Goal: Transaction & Acquisition: Download file/media

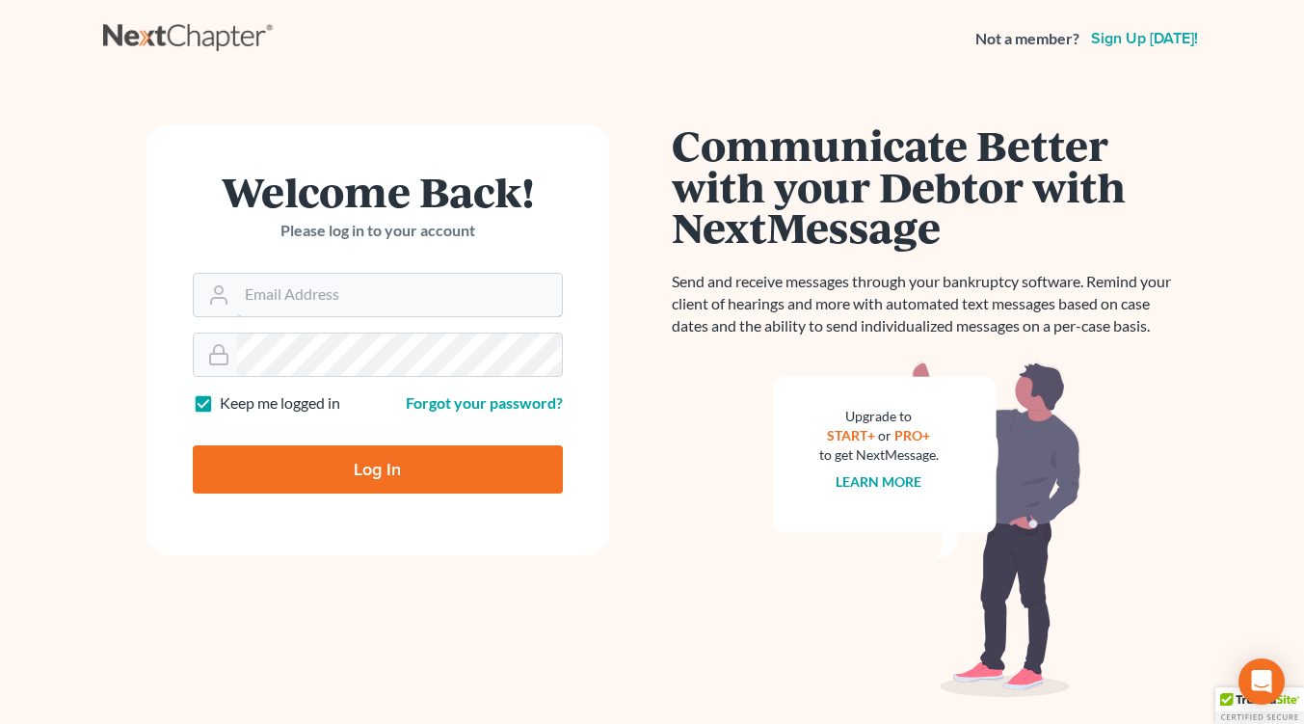
type input "[EMAIL_ADDRESS][DOMAIN_NAME]"
click at [371, 471] on input "Log In" at bounding box center [378, 469] width 370 height 48
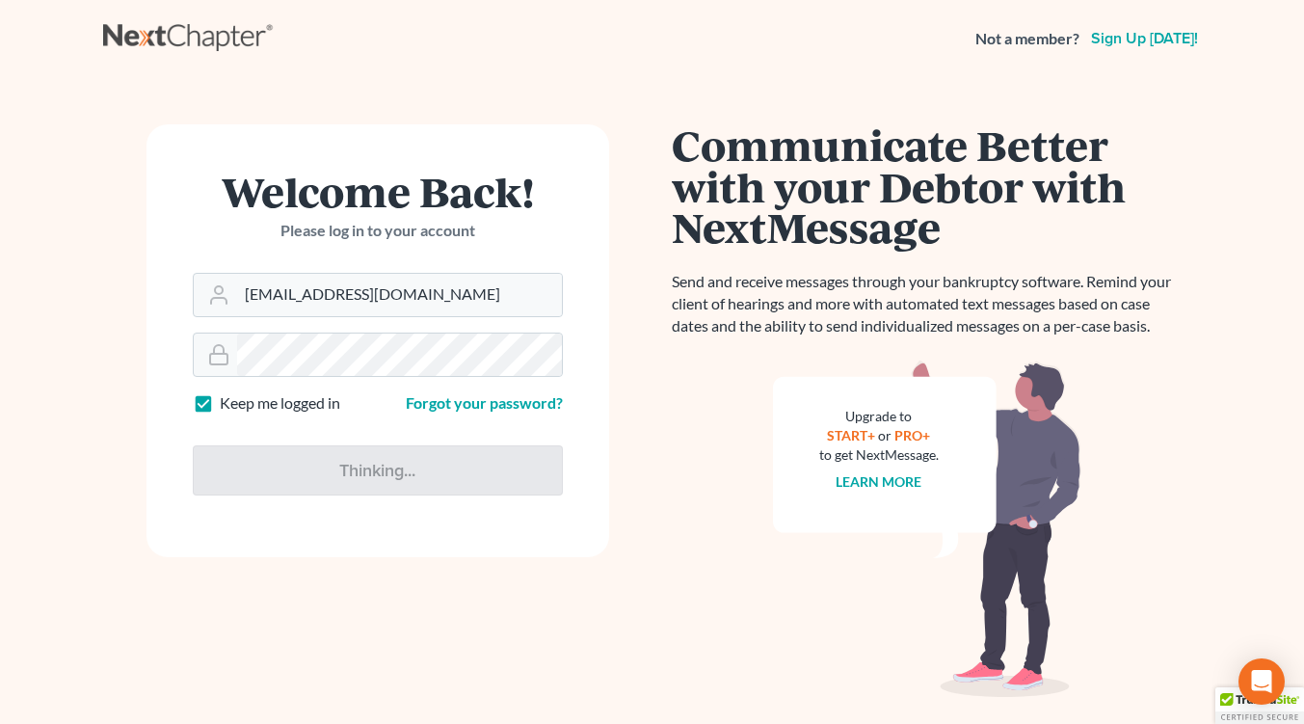
type input "Thinking..."
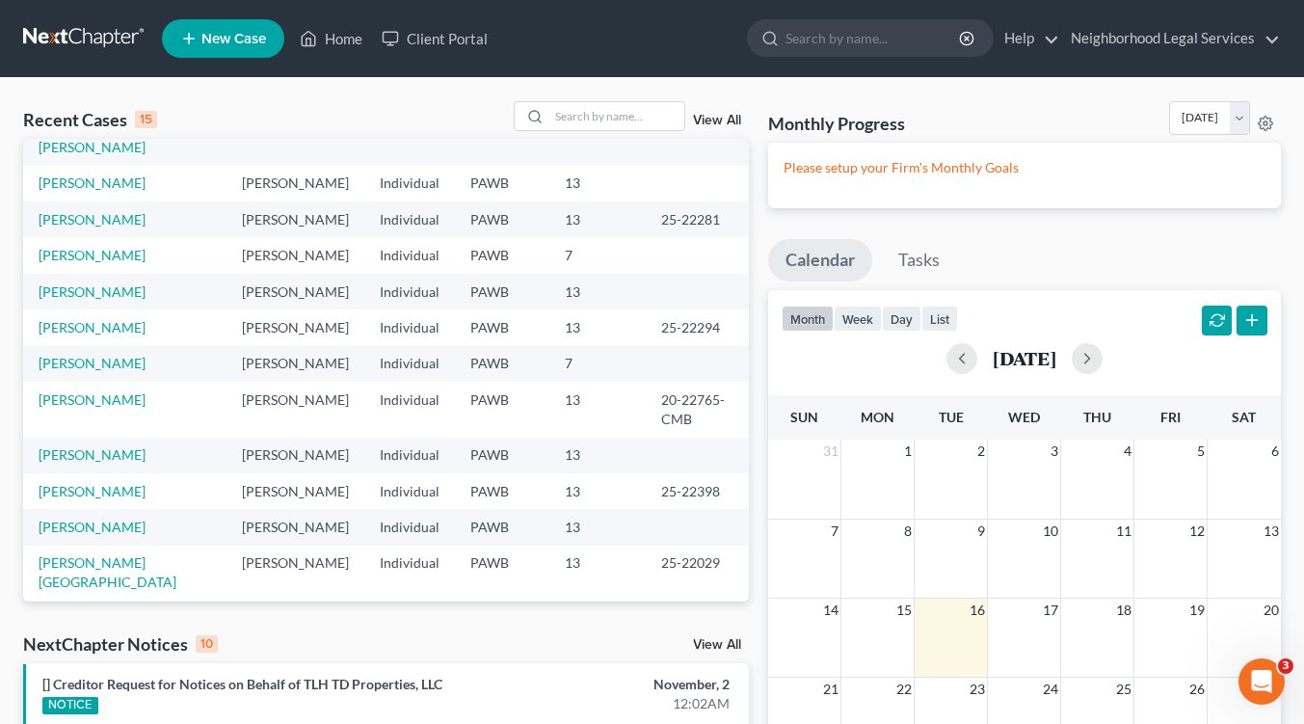
scroll to position [149, 0]
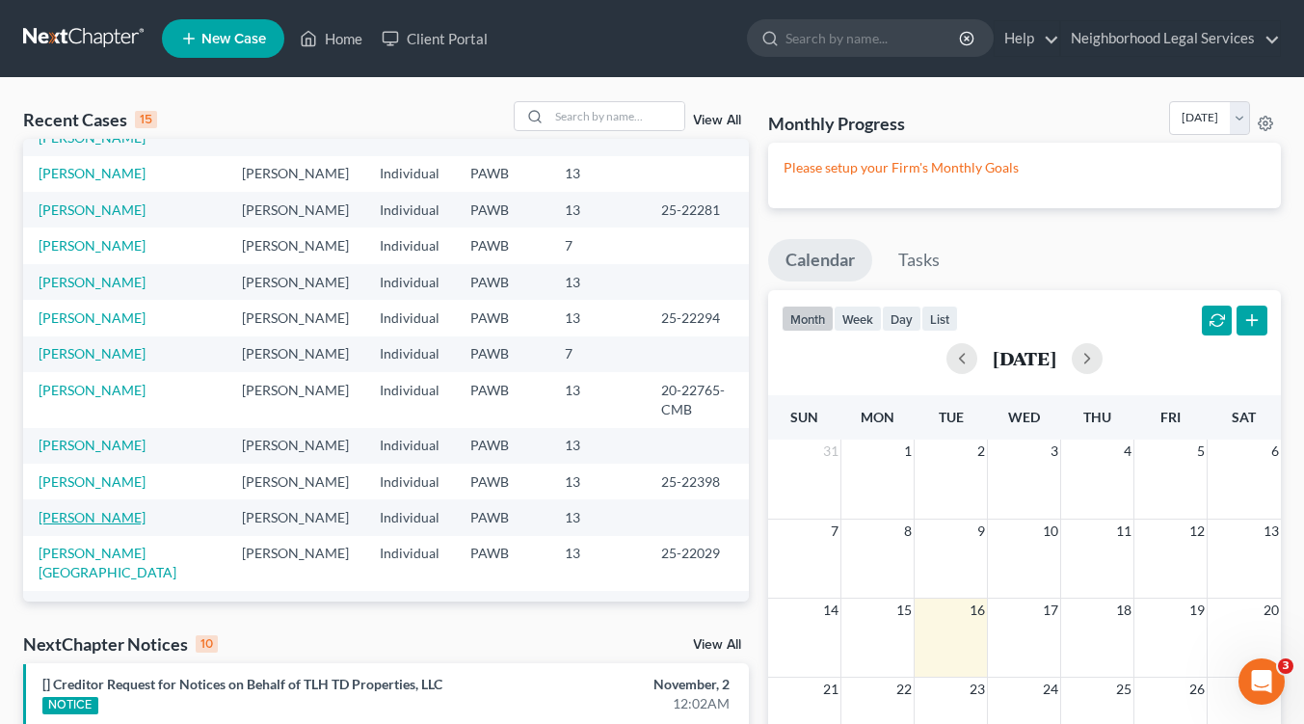
click at [95, 518] on link "[PERSON_NAME]" at bounding box center [92, 517] width 107 height 16
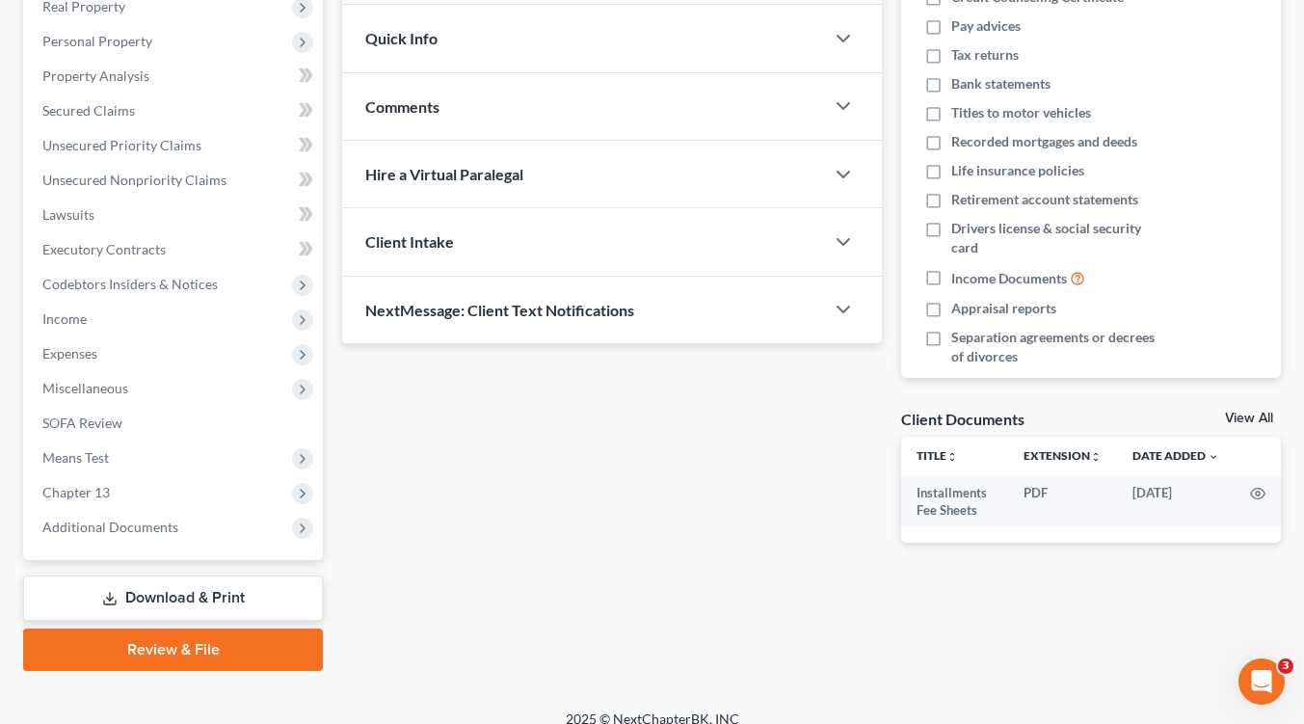
scroll to position [322, 0]
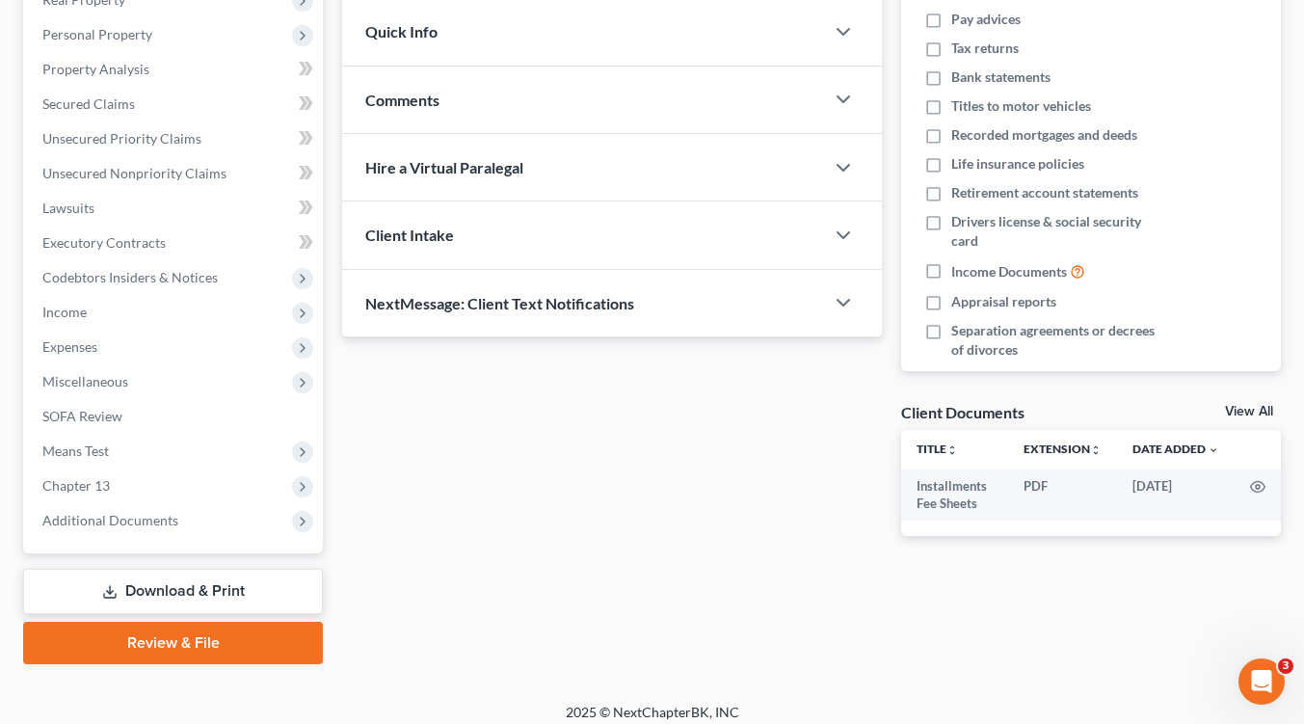
click at [227, 589] on link "Download & Print" at bounding box center [173, 591] width 300 height 45
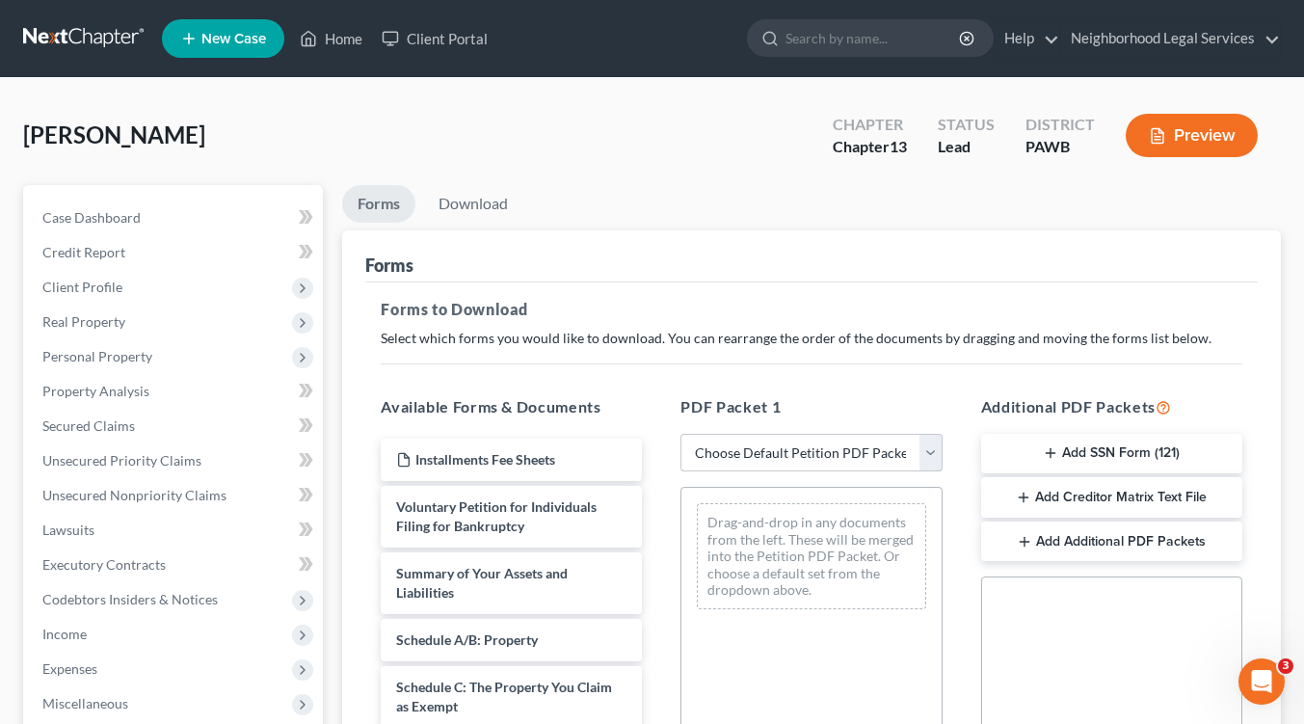
click at [929, 455] on select "Choose Default Petition PDF Packet Complete Bankruptcy Petition (all forms and …" at bounding box center [810, 453] width 261 height 39
select select "0"
click at [680, 434] on select "Choose Default Petition PDF Packet Complete Bankruptcy Petition (all forms and …" at bounding box center [810, 453] width 261 height 39
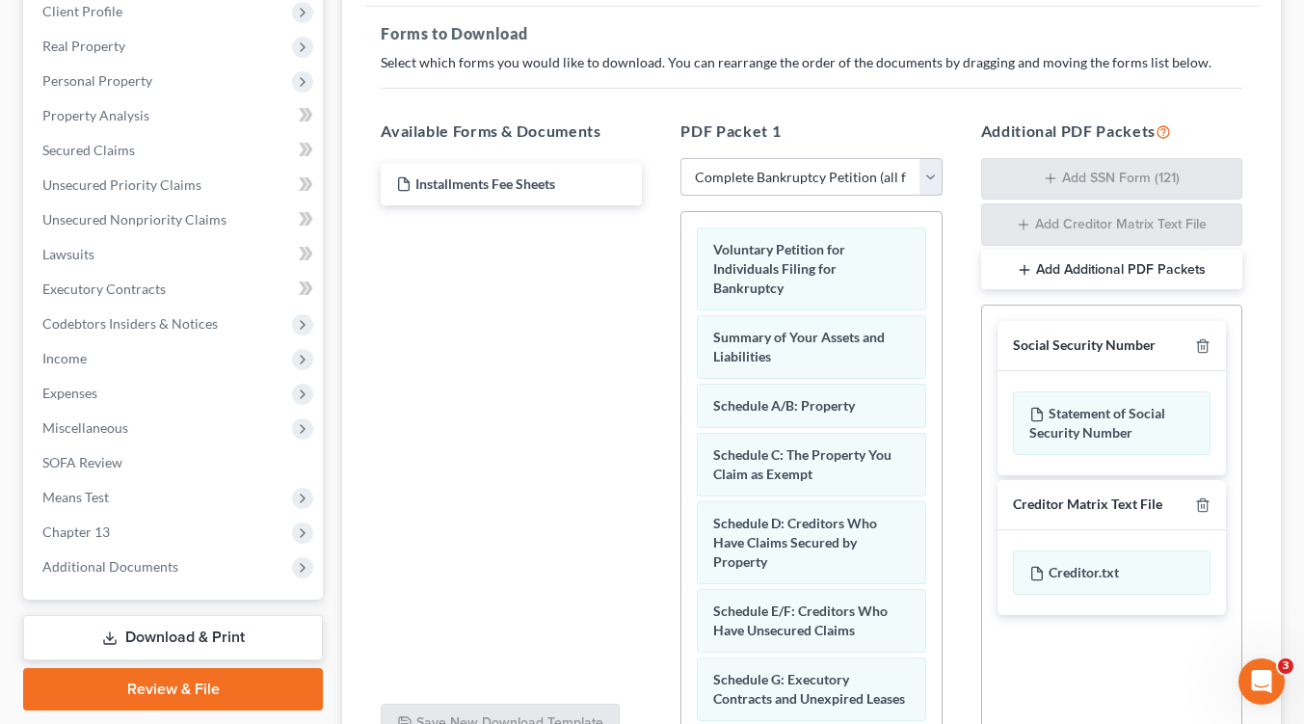
scroll to position [467, 0]
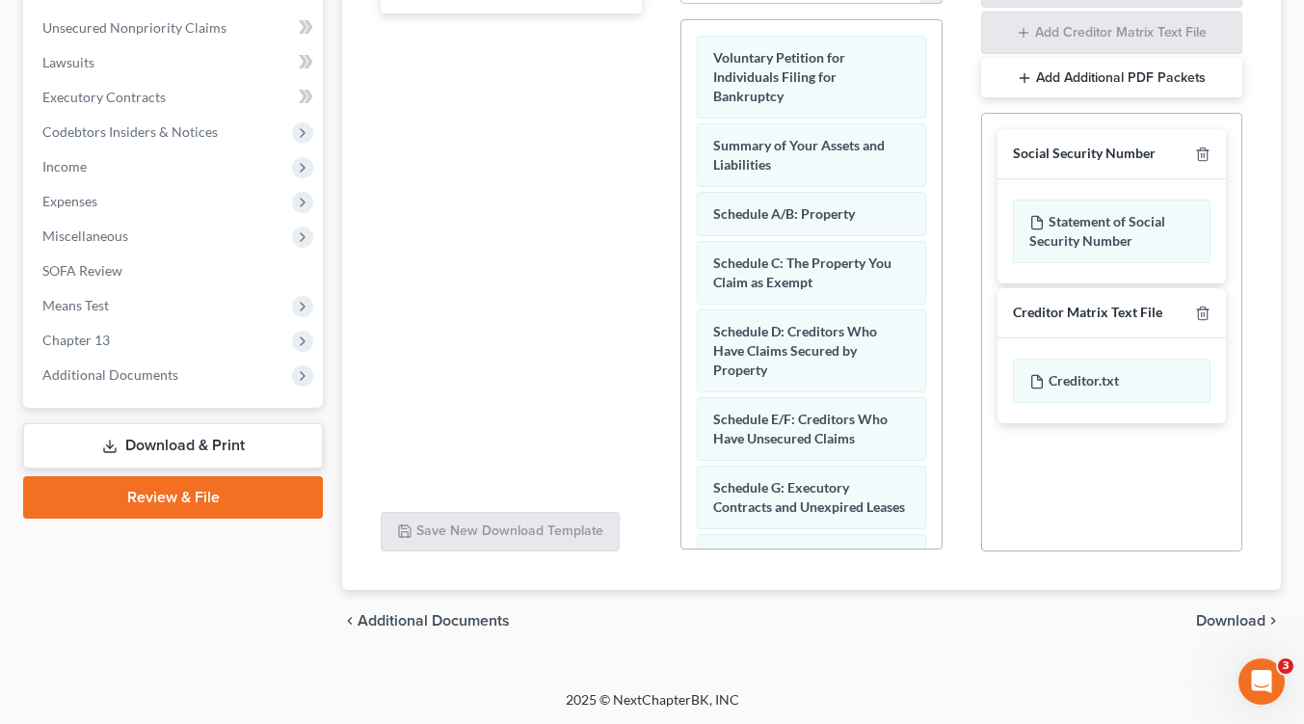
click at [1237, 618] on span "Download" at bounding box center [1230, 620] width 69 height 15
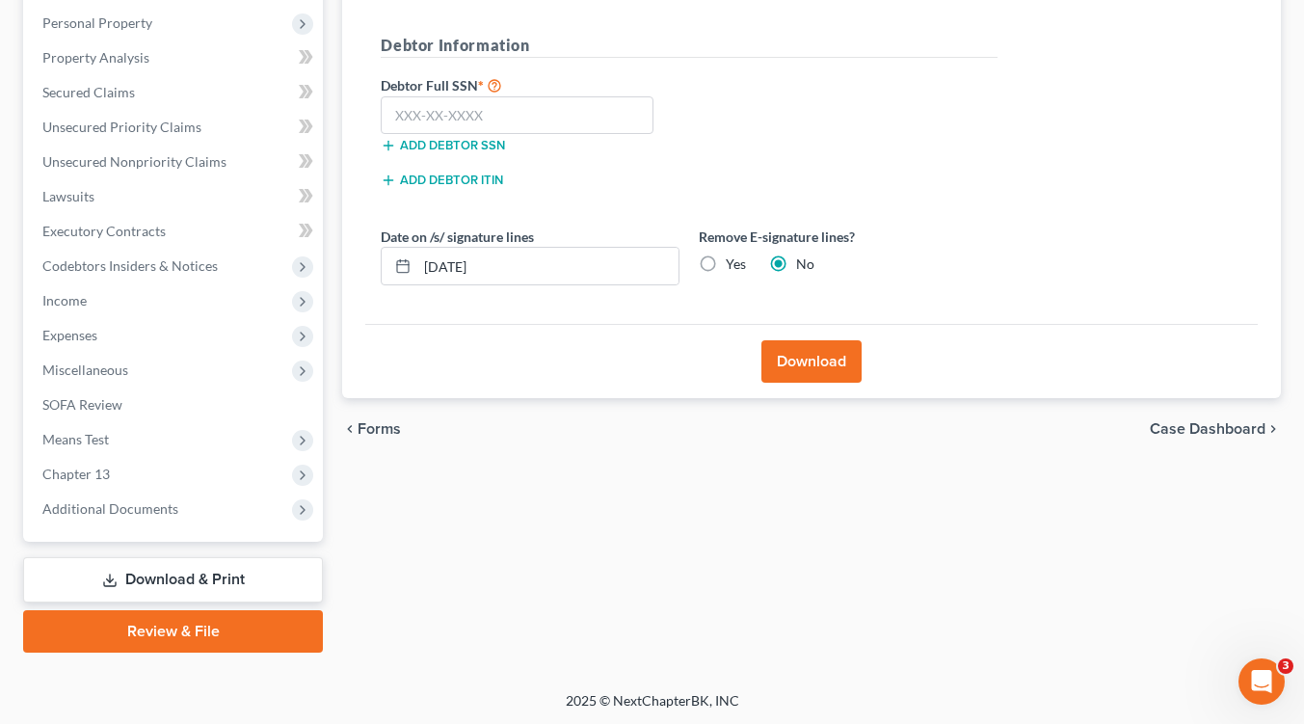
click at [818, 369] on button "Download" at bounding box center [811, 361] width 100 height 42
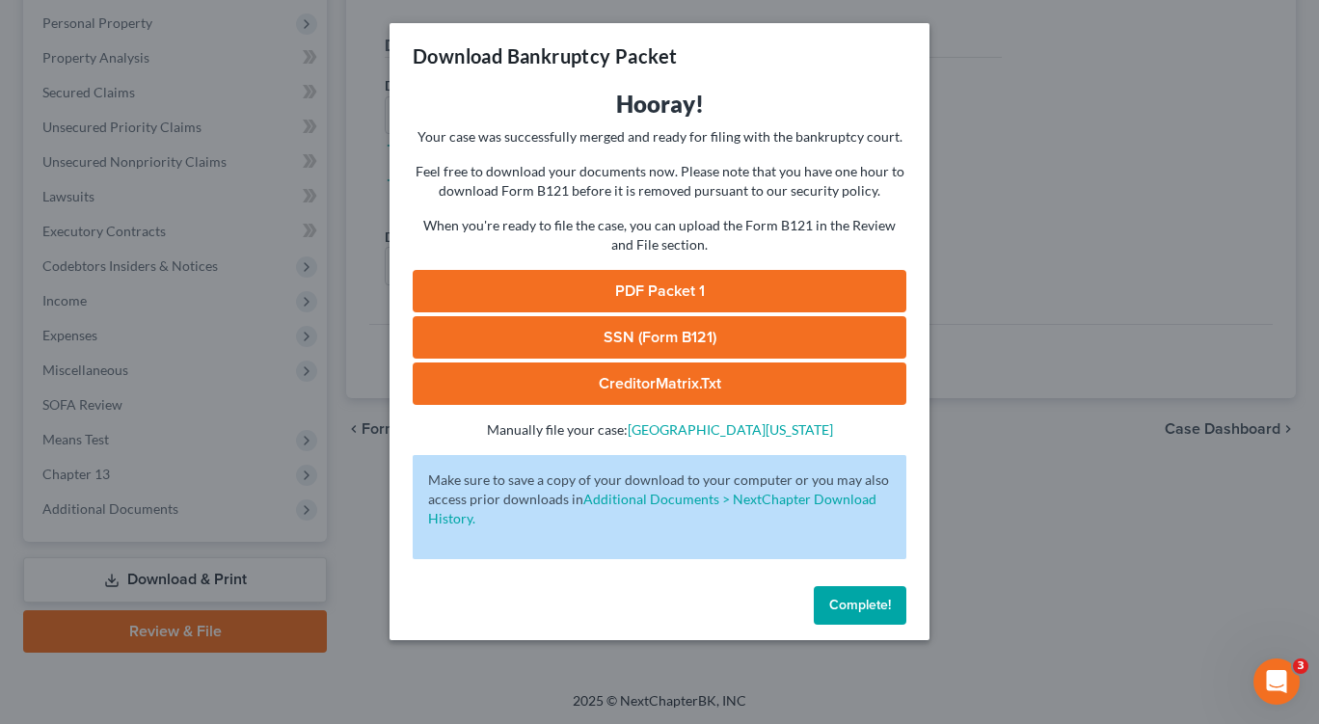
click at [851, 602] on span "Complete!" at bounding box center [860, 605] width 62 height 16
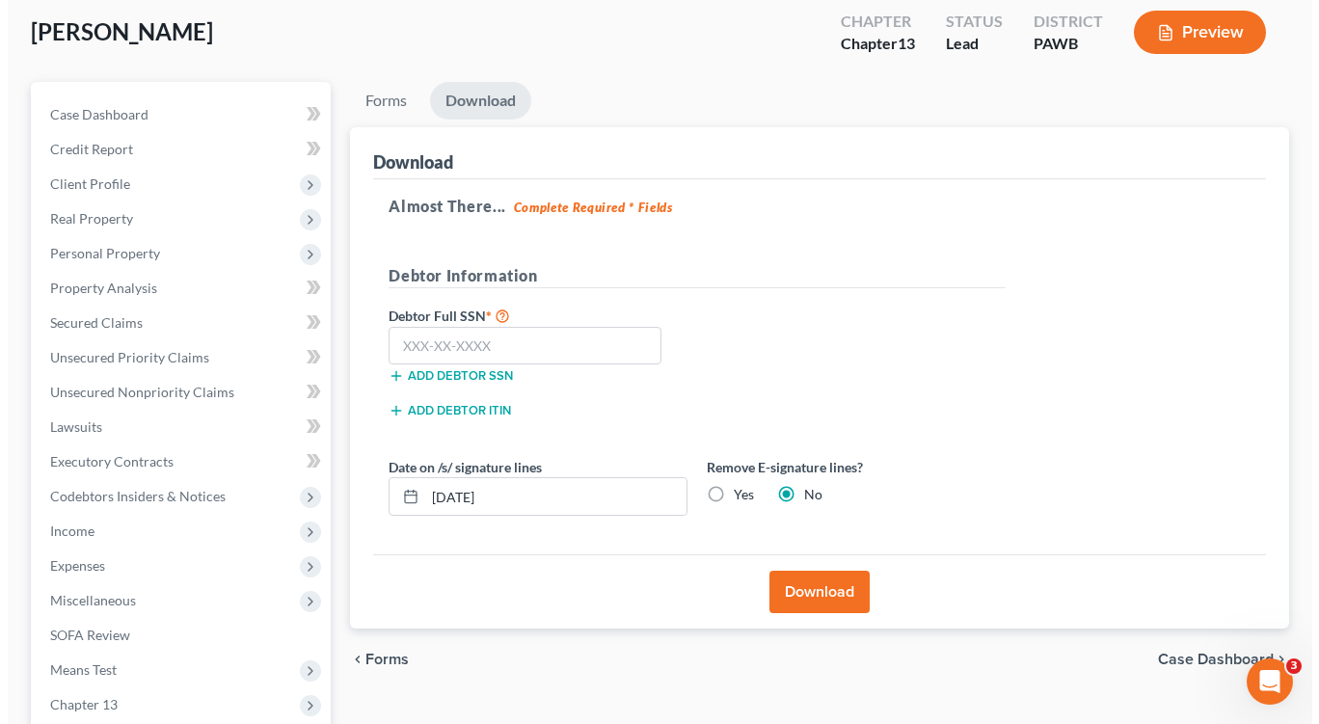
scroll to position [106, 0]
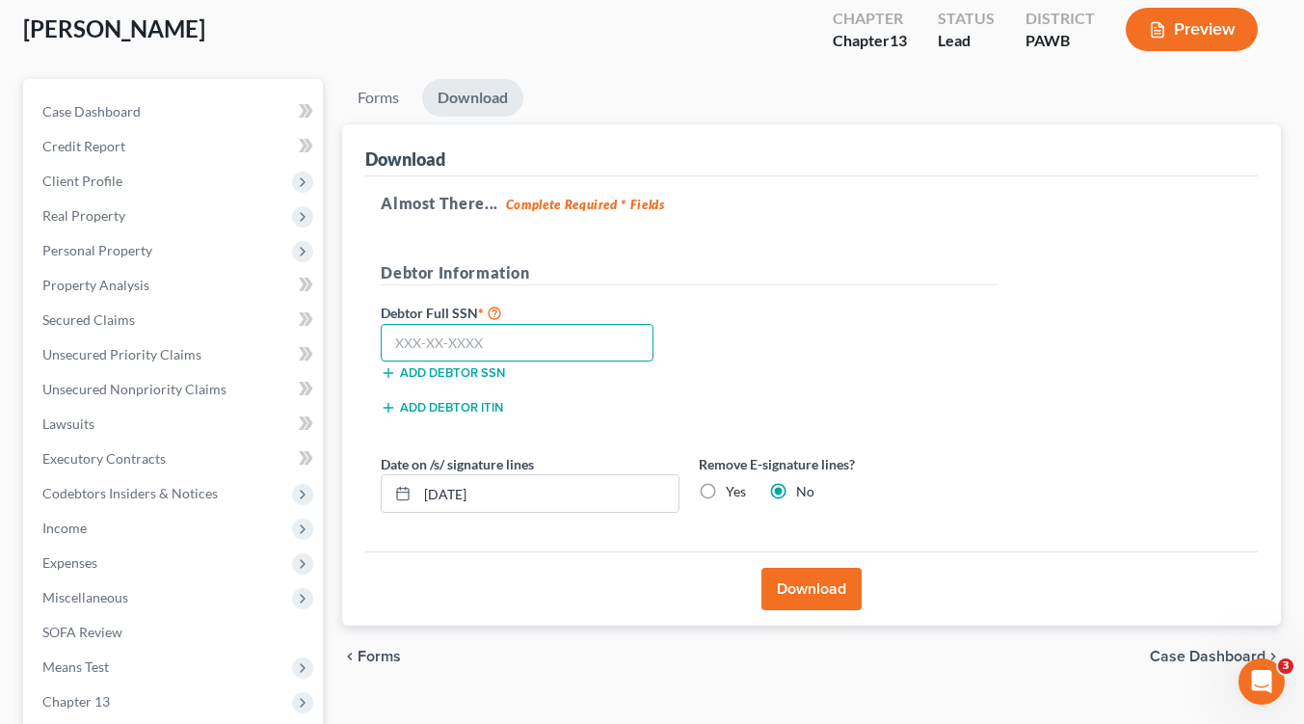
click at [399, 340] on input "text" at bounding box center [517, 343] width 273 height 39
paste input "163-64-6444"
type input "163-64-6444"
click at [800, 589] on button "Download" at bounding box center [811, 589] width 100 height 42
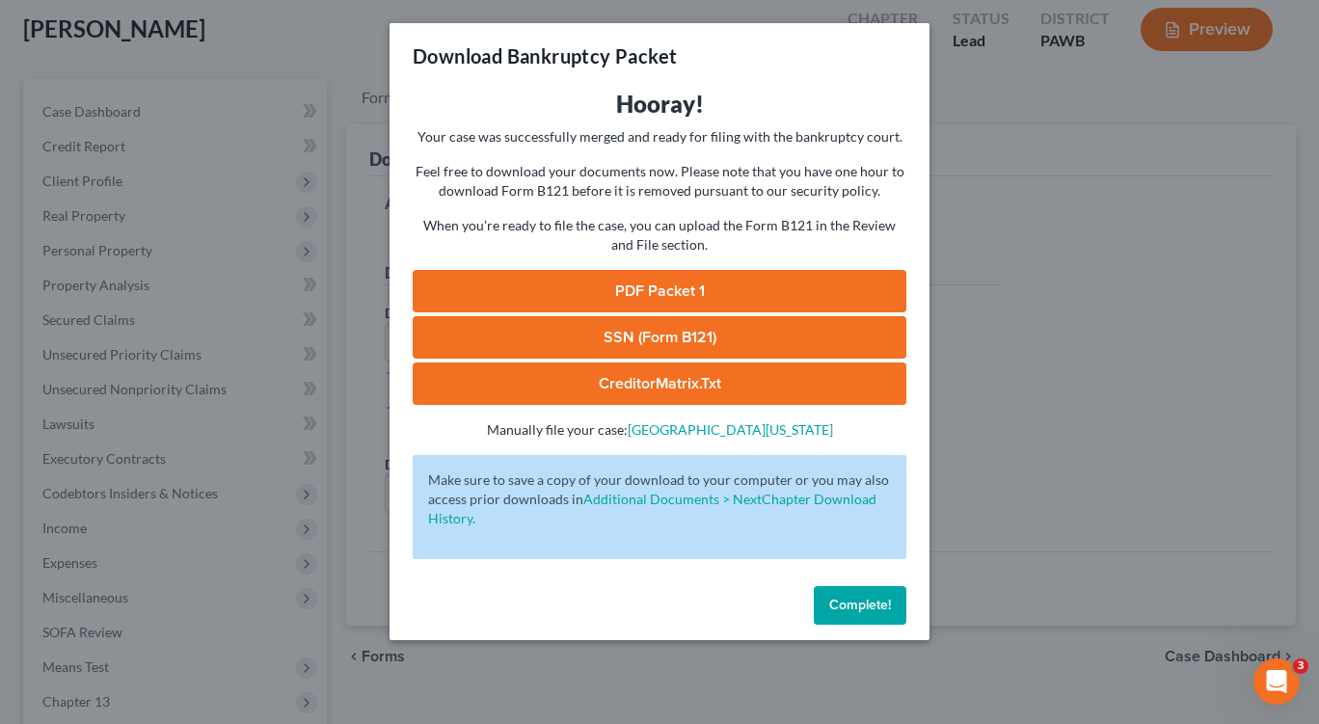
click at [649, 293] on link "PDF Packet 1" at bounding box center [660, 291] width 494 height 42
